Goal: Find contact information: Find contact information

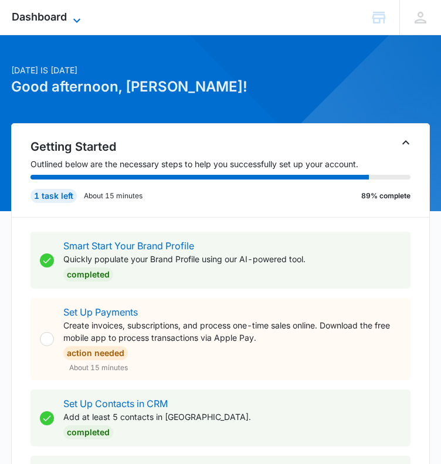
click at [61, 16] on span "Dashboard" at bounding box center [39, 17] width 55 height 12
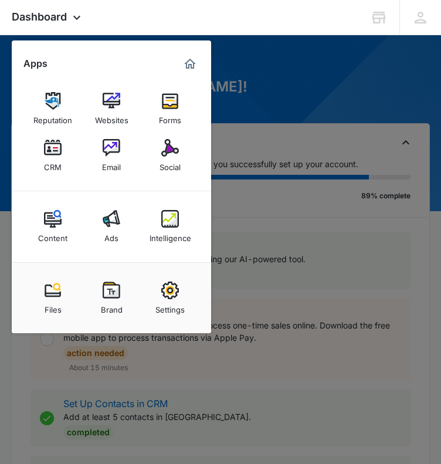
click at [53, 158] on div "CRM" at bounding box center [53, 164] width 18 height 15
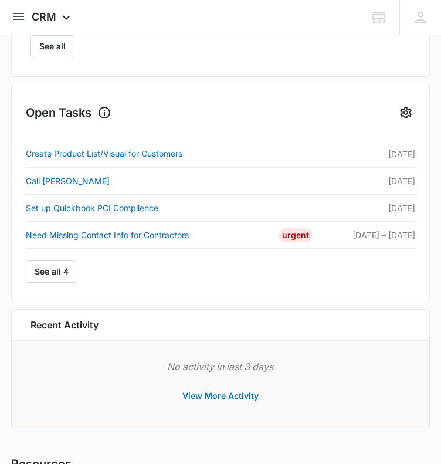
scroll to position [528, 0]
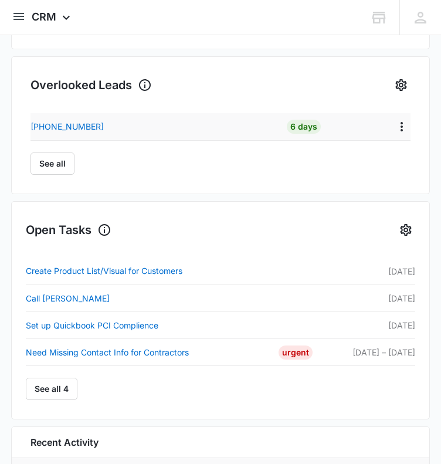
click at [385, 131] on div at bounding box center [382, 126] width 55 height 18
click at [77, 125] on p "+18886641285" at bounding box center [66, 126] width 73 height 12
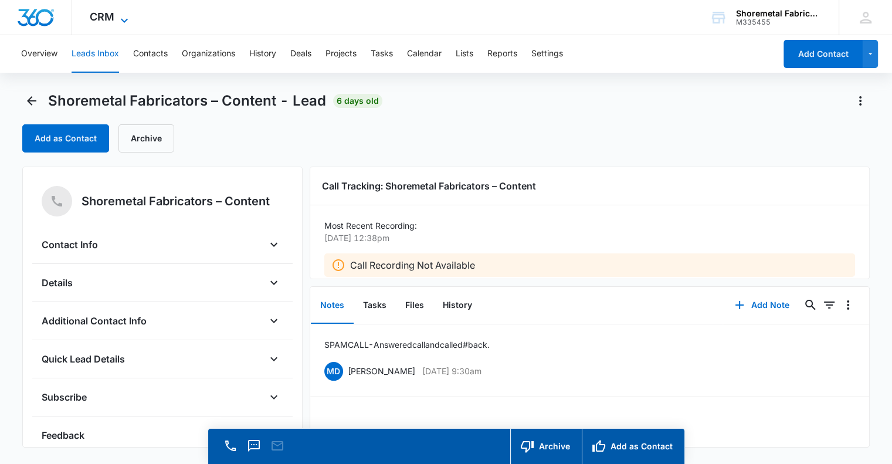
click at [124, 19] on icon at bounding box center [124, 20] width 14 height 14
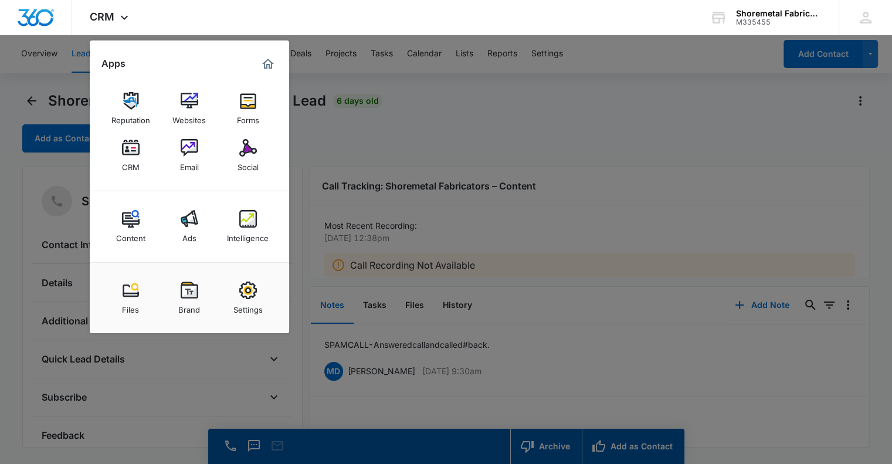
click at [250, 154] on img at bounding box center [248, 148] width 18 height 18
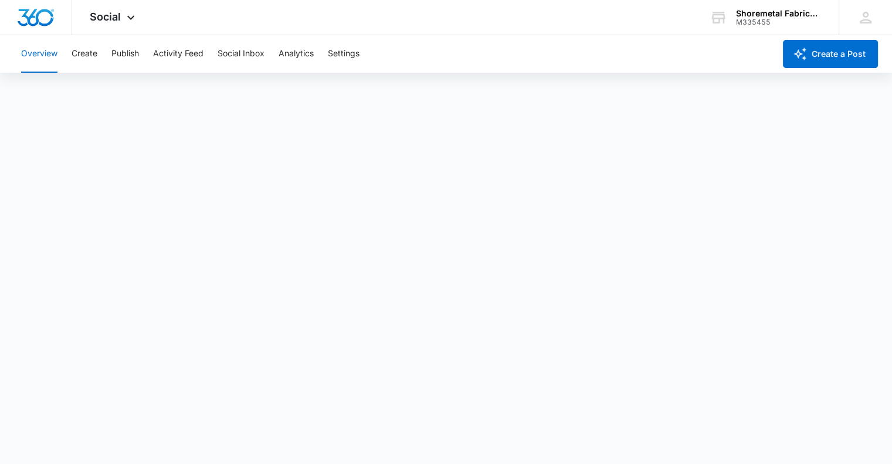
scroll to position [3, 0]
